Goal: Transaction & Acquisition: Obtain resource

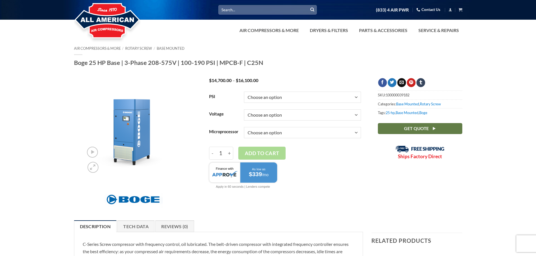
click at [356, 98] on select "Choose an option 100 125 150 190" at bounding box center [302, 97] width 117 height 11
select select "150"
click at [244, 92] on select "Choose an option 100 125 150 190" at bounding box center [302, 97] width 117 height 11
click at [355, 115] on select "Choose an option 3/60/200V 3/60/208V 3/60/230V 3/60/460V 3/60/575V" at bounding box center [302, 114] width 117 height 11
select select "3-60-230v"
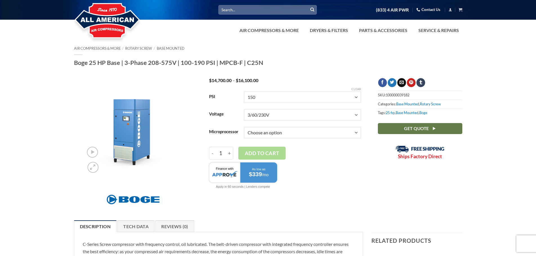
click at [244, 109] on select "Choose an option 3/60/200V 3/60/208V 3/60/230V 3/60/460V 3/60/575V" at bounding box center [302, 114] width 117 height 11
click at [355, 132] on select "Choose an option Base Focus 2.0" at bounding box center [302, 132] width 117 height 11
select select "base"
click at [244, 127] on select "Choose an option Base Focus 2.0" at bounding box center [302, 132] width 117 height 11
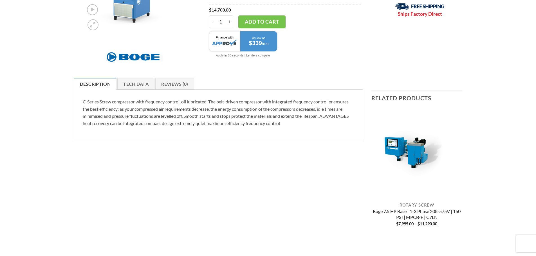
scroll to position [84, 0]
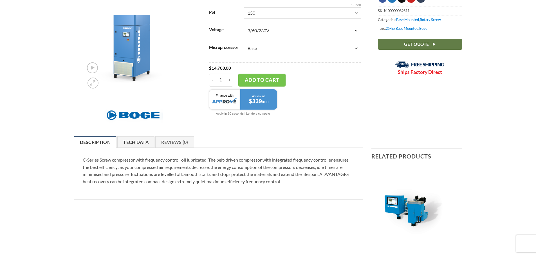
click at [143, 141] on link "Tech Data" at bounding box center [135, 142] width 37 height 12
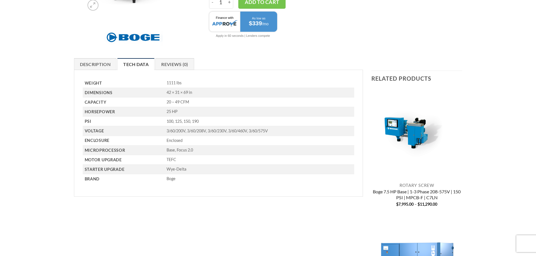
scroll to position [169, 0]
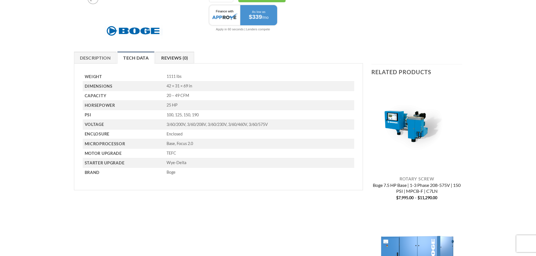
click at [179, 57] on link "Reviews (0)" at bounding box center [174, 58] width 39 height 12
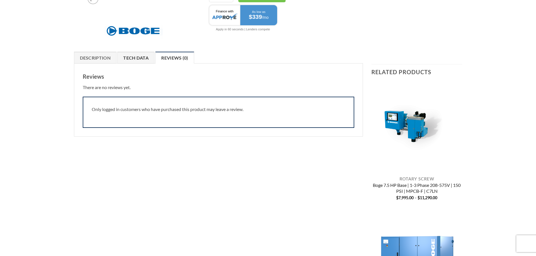
click at [147, 58] on link "Tech Data" at bounding box center [135, 58] width 37 height 12
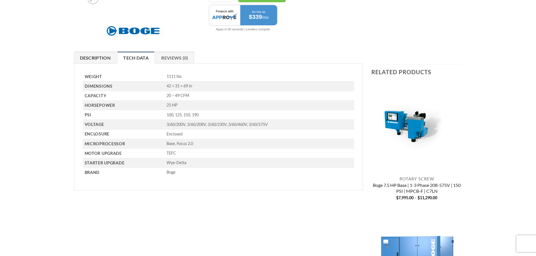
click at [98, 56] on link "Description" at bounding box center [95, 58] width 43 height 12
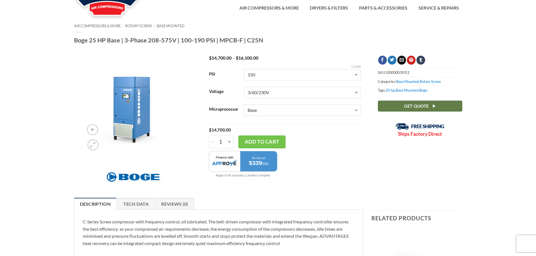
scroll to position [0, 0]
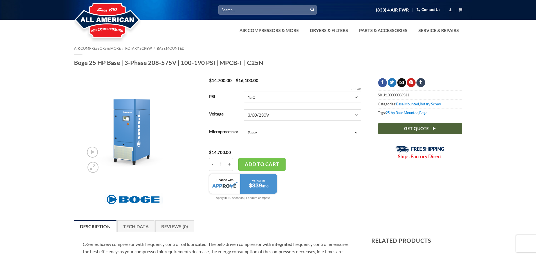
click at [405, 132] on link "Get Quote" at bounding box center [420, 128] width 84 height 11
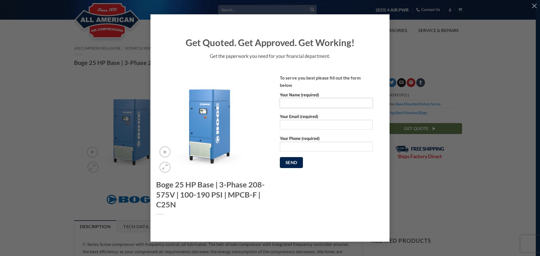
click at [294, 101] on input "Your Name (required)" at bounding box center [326, 103] width 93 height 10
type input "[PERSON_NAME]"
type input "[PERSON_NAME][EMAIL_ADDRESS][DOMAIN_NAME]"
type input "8609244770"
click at [293, 163] on input "Send" at bounding box center [291, 162] width 23 height 11
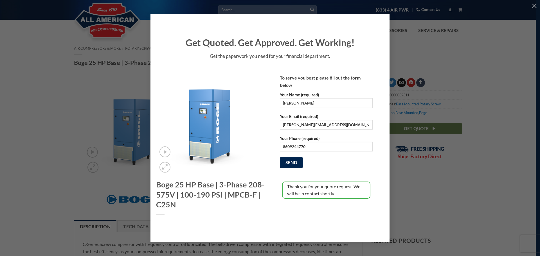
click at [429, 65] on div "Get Quoted. Get Approved. Get Working! Get the paperwork you need for your fina…" at bounding box center [269, 128] width 523 height 228
